Goal: Check status: Check status

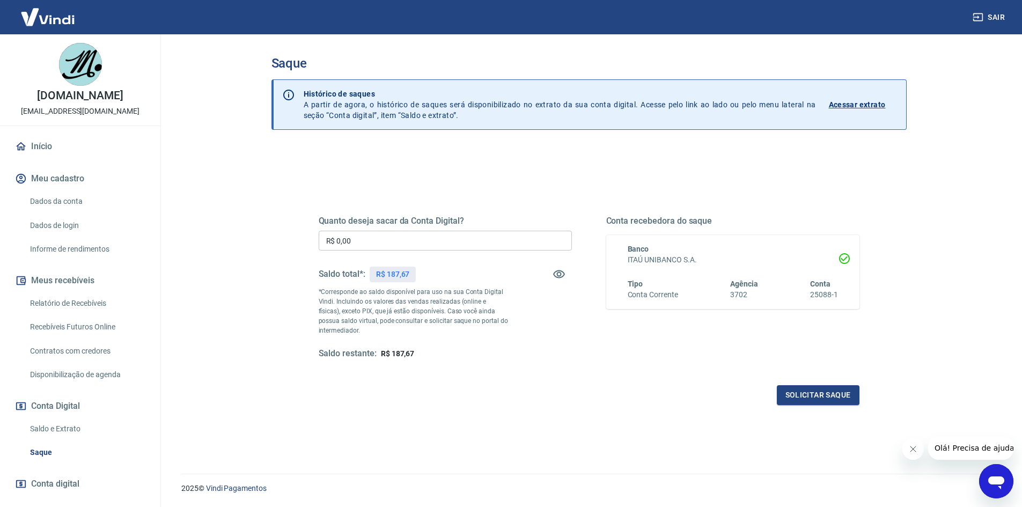
click at [61, 431] on link "Saldo e Extrato" at bounding box center [87, 429] width 122 height 22
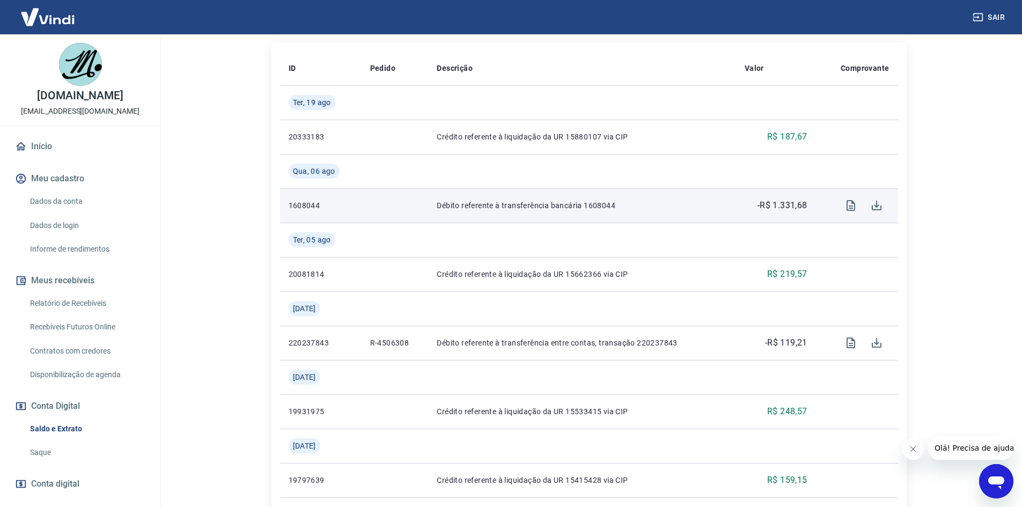
scroll to position [54, 0]
